Goal: Information Seeking & Learning: Learn about a topic

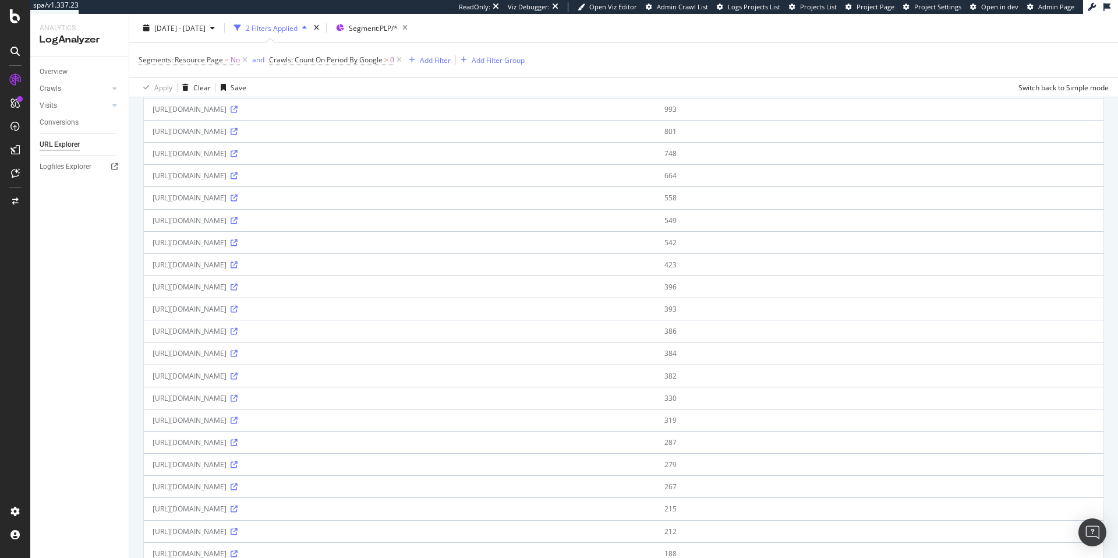
scroll to position [187, 0]
click at [238, 426] on icon at bounding box center [234, 425] width 7 height 7
click at [238, 402] on icon at bounding box center [234, 403] width 7 height 7
click at [60, 87] on div "Crawls" at bounding box center [51, 89] width 22 height 12
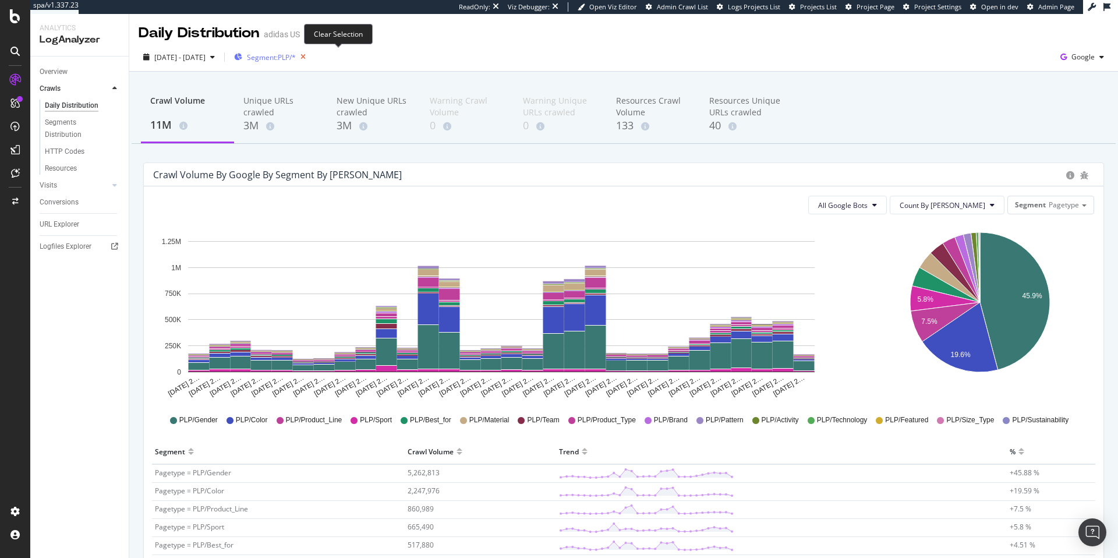
click at [310, 58] on icon "button" at bounding box center [303, 57] width 15 height 16
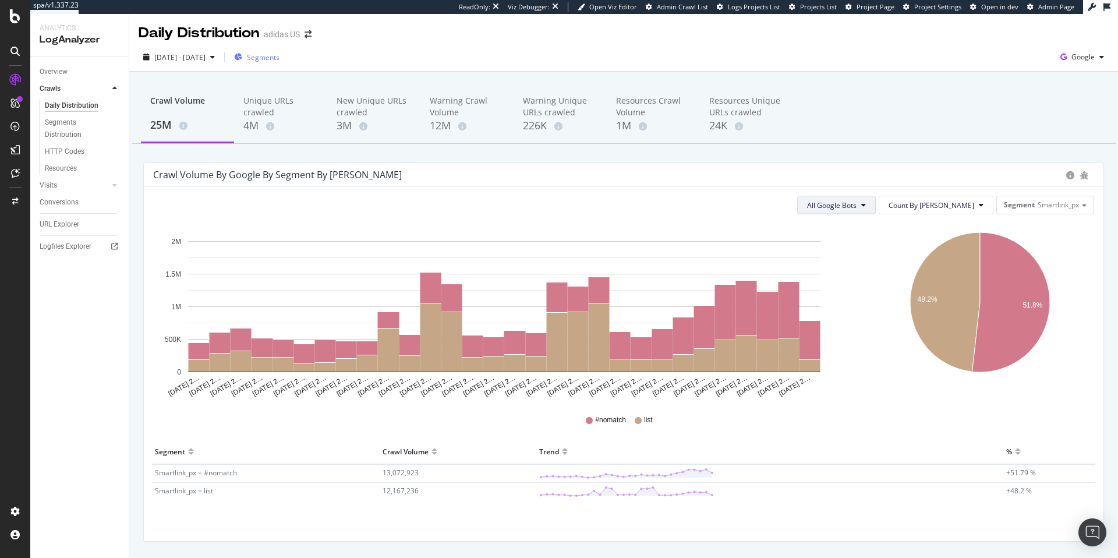
click at [866, 205] on icon at bounding box center [863, 205] width 5 height 7
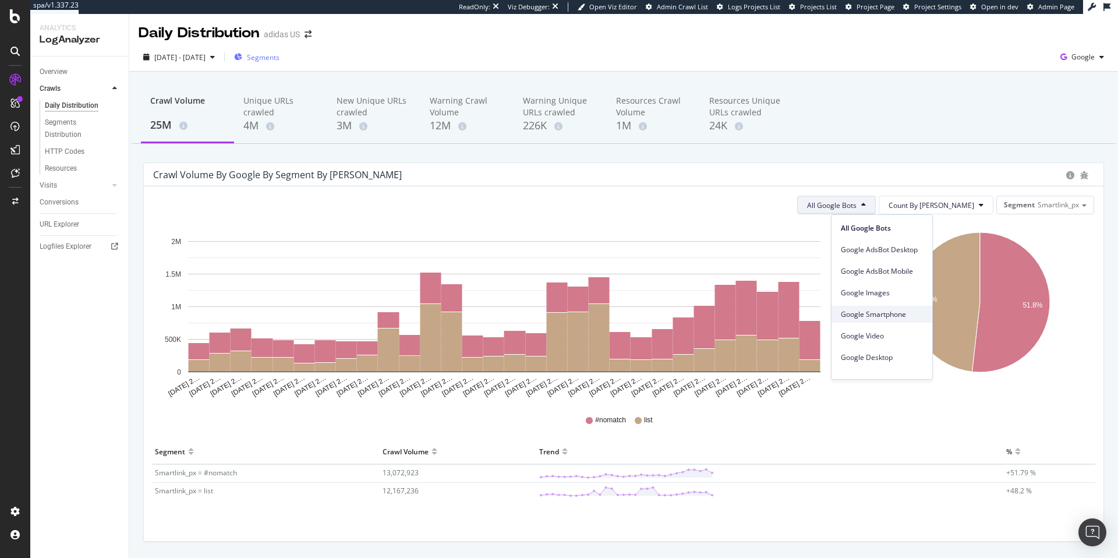
click at [871, 309] on span "Google Smartphone" at bounding box center [882, 314] width 82 height 10
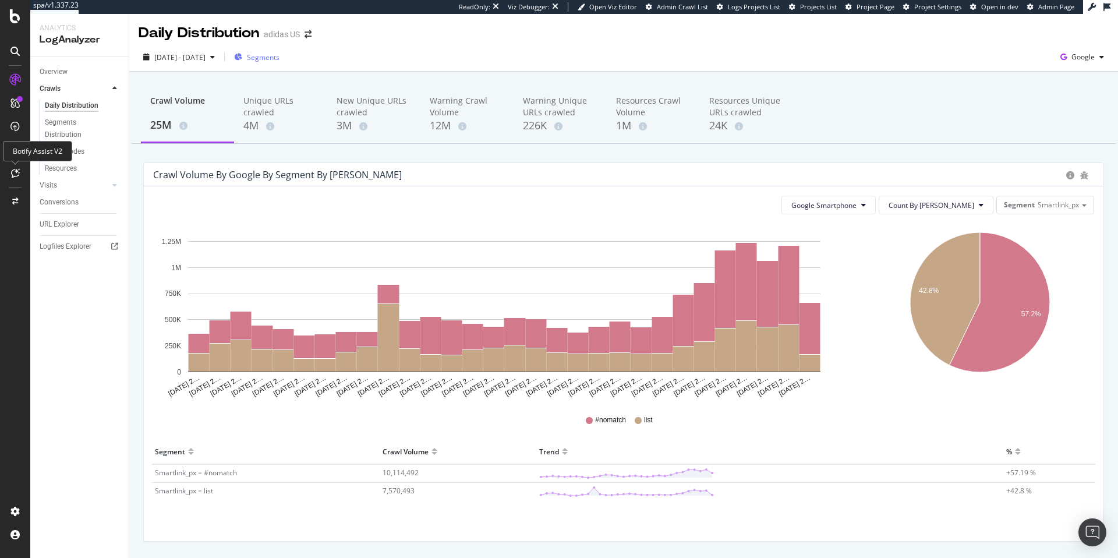
click at [14, 175] on icon at bounding box center [15, 172] width 9 height 9
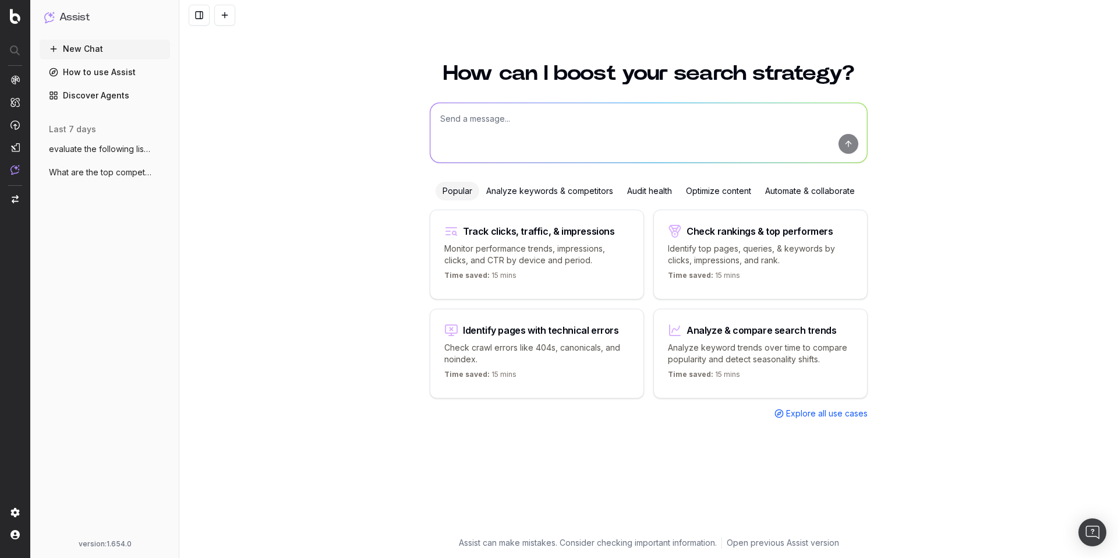
click at [104, 97] on link "Discover Agents" at bounding box center [105, 95] width 130 height 19
